Goal: Information Seeking & Learning: Learn about a topic

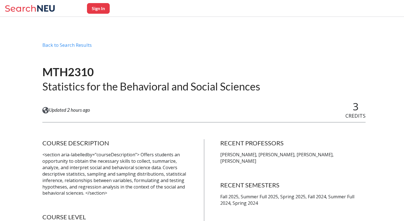
scroll to position [43, 0]
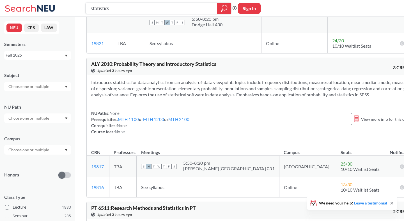
scroll to position [3156, 0]
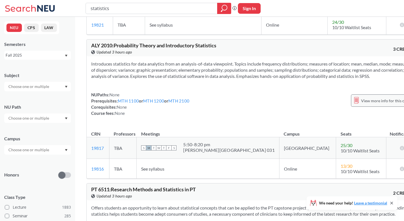
click at [361, 104] on span "View more info for this class" at bounding box center [386, 100] width 50 height 7
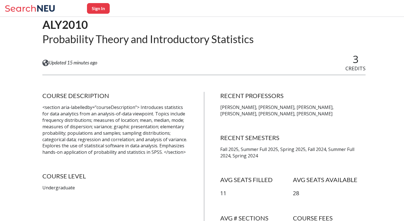
scroll to position [50, 0]
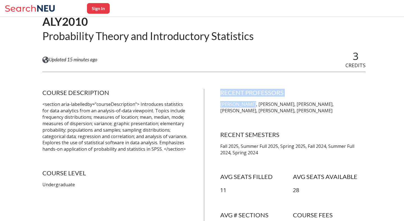
drag, startPoint x: 250, startPoint y: 105, endPoint x: 208, endPoint y: 100, distance: 41.5
click at [208, 100] on div "COURSE DESCRIPTION <section aria-labelledby="courseDescription"> Introduces sta…" at bounding box center [203, 169] width 323 height 161
drag, startPoint x: 249, startPoint y: 104, endPoint x: 221, endPoint y: 104, distance: 28.3
click at [221, 104] on p "[PERSON_NAME], [PERSON_NAME], [PERSON_NAME], [PERSON_NAME], [PERSON_NAME], [PER…" at bounding box center [292, 107] width 145 height 13
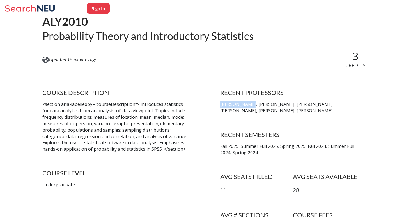
copy p "[PERSON_NAME]"
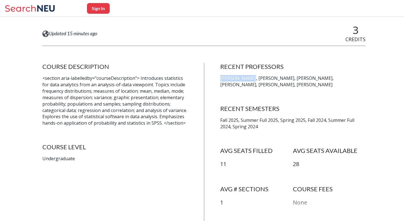
scroll to position [78, 0]
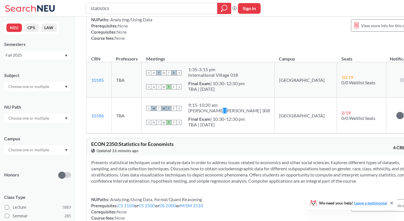
scroll to position [650, 0]
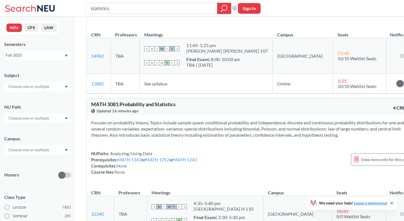
click at [217, 163] on div "NUPaths: Analyzing/Using Data Prerequisites: MATH 1342 or MATH 1252 or MATH 124…" at bounding box center [253, 163] width 324 height 25
click at [375, 163] on span "View more info for this class" at bounding box center [386, 159] width 50 height 7
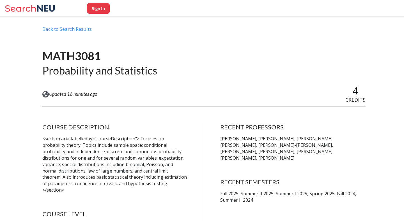
scroll to position [24, 0]
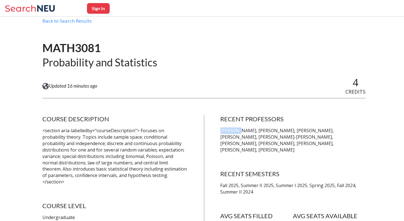
drag, startPoint x: 239, startPoint y: 130, endPoint x: 219, endPoint y: 130, distance: 20.2
click at [219, 130] on div "COURSE DESCRIPTION <section aria-labelledby="courseDescription"> Focuses on pro…" at bounding box center [203, 202] width 323 height 174
copy p "[PERSON_NAME]"
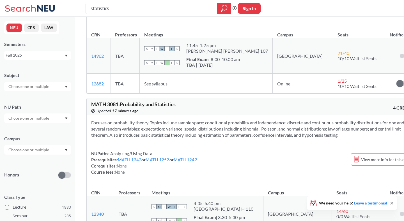
scroll to position [1015, 0]
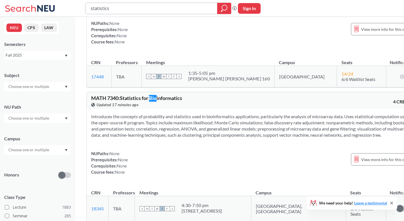
click at [119, 9] on input "statistics" at bounding box center [151, 9] width 123 height 10
drag, startPoint x: 119, startPoint y: 9, endPoint x: 81, endPoint y: 4, distance: 38.2
click at [81, 4] on div "statistics Phrase search guarantees the exact search appears in the results. Ex…" at bounding box center [202, 8] width 404 height 17
type input "biostatistics"
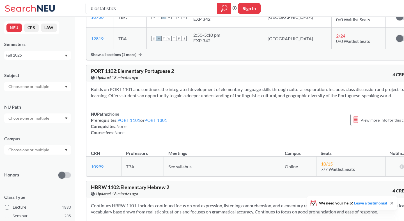
scroll to position [17116, 0]
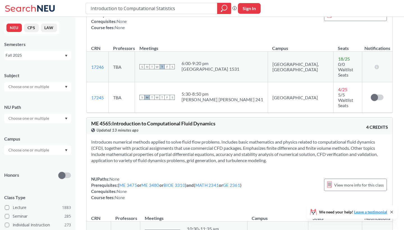
scroll to position [90, 0]
